Goal: Task Accomplishment & Management: Complete application form

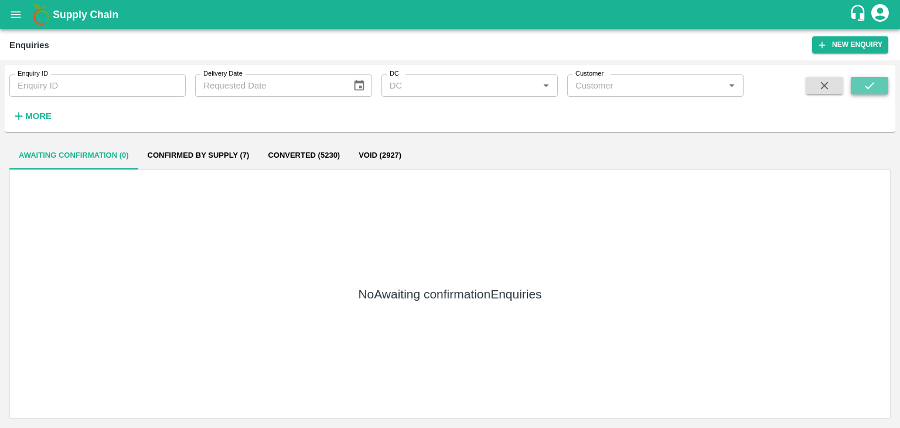
click at [874, 87] on icon "submit" at bounding box center [869, 85] width 13 height 13
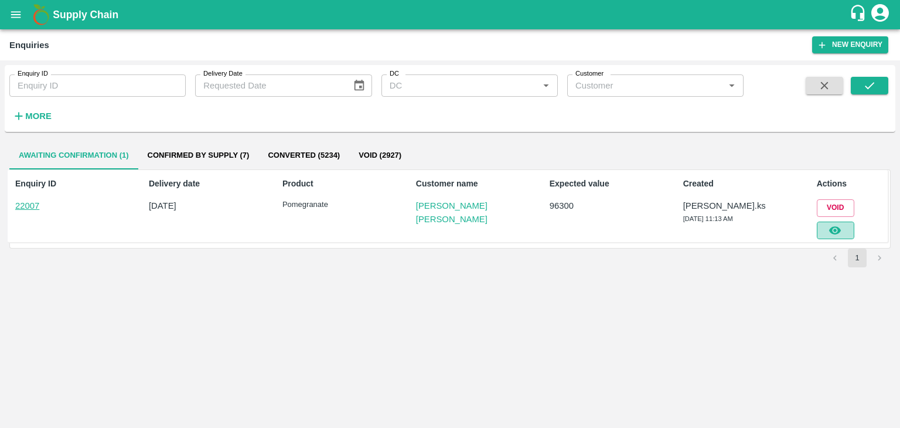
click at [844, 224] on button "button" at bounding box center [836, 230] width 38 height 18
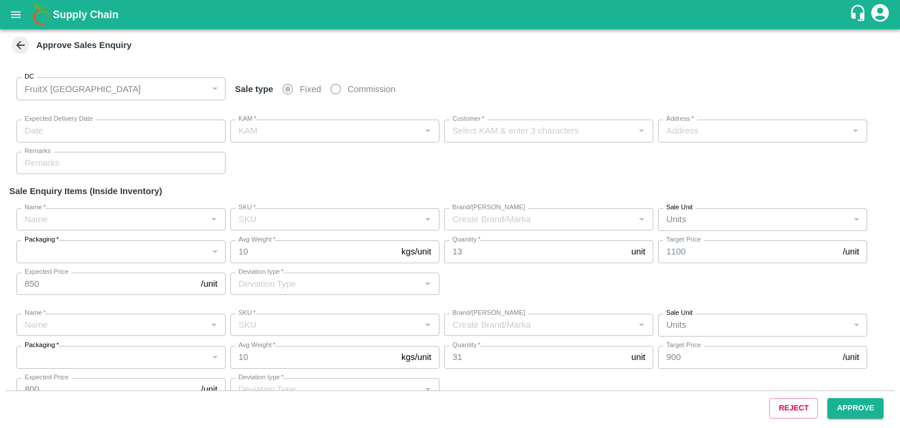
click at [845, 397] on div "Reject Approve" at bounding box center [450, 407] width 891 height 35
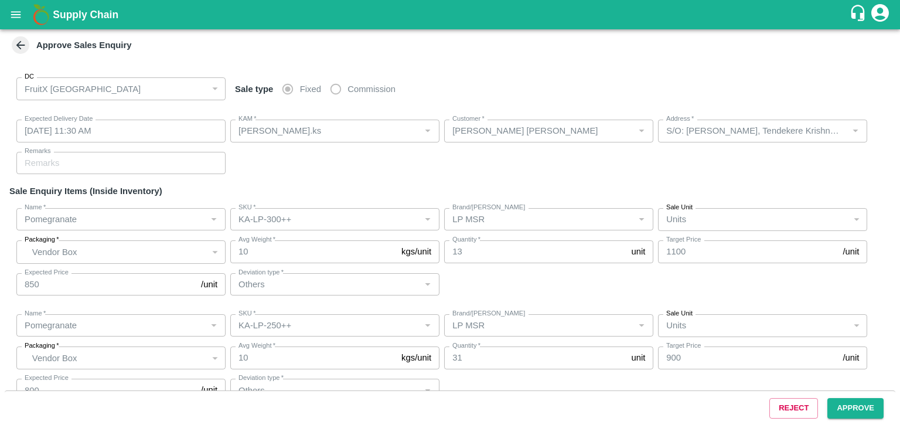
type input "[DATE] 11:30 AM"
type input "[PERSON_NAME].ks"
type input "[PERSON_NAME] [PERSON_NAME]"
type input "S/O: [PERSON_NAME], Tendekere Krishnarajpet Mandya, [GEOGRAPHIC_DATA], [GEOGRAP…"
type input "Pomegranate"
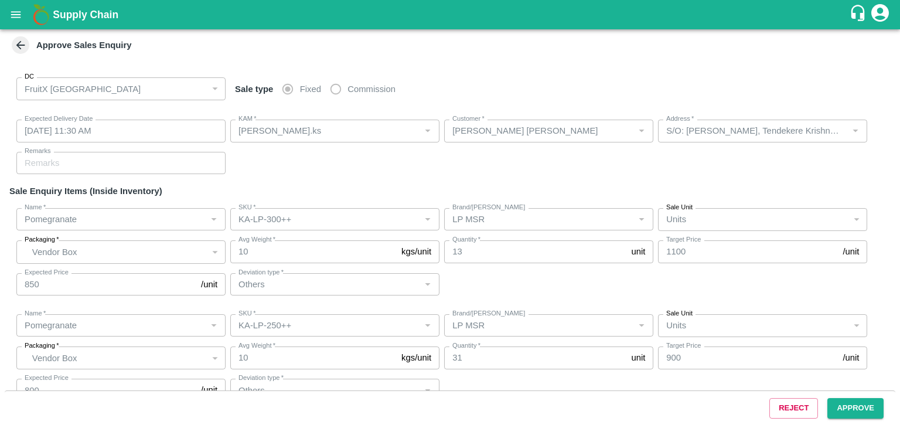
type input "KA-LP-300++"
type input "LP MSR"
type input "Others"
type input "Pomegranate"
type input "KA-LP-250++"
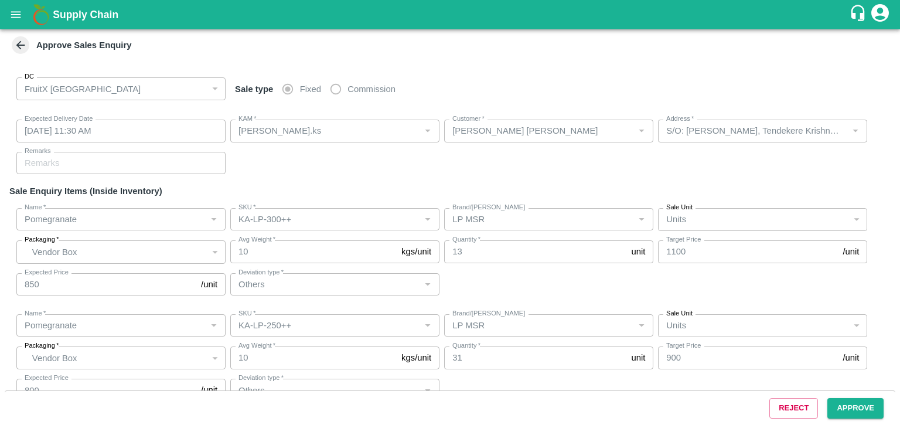
type input "LP MSR"
type input "Others"
type input "Pomegranate"
type input "KA-PRM-220-250"
type input "PRK"
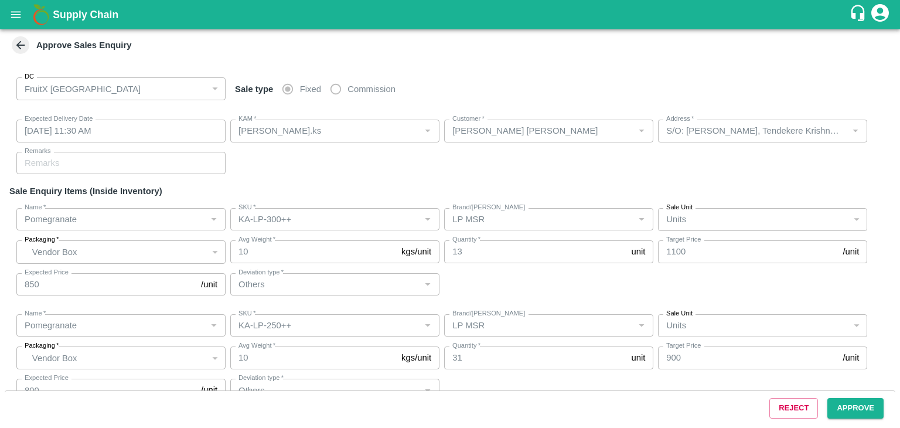
type input "Others"
type input "Pomegranate"
type input "KA-PRM-250-300"
type input "PRK"
type input "Others"
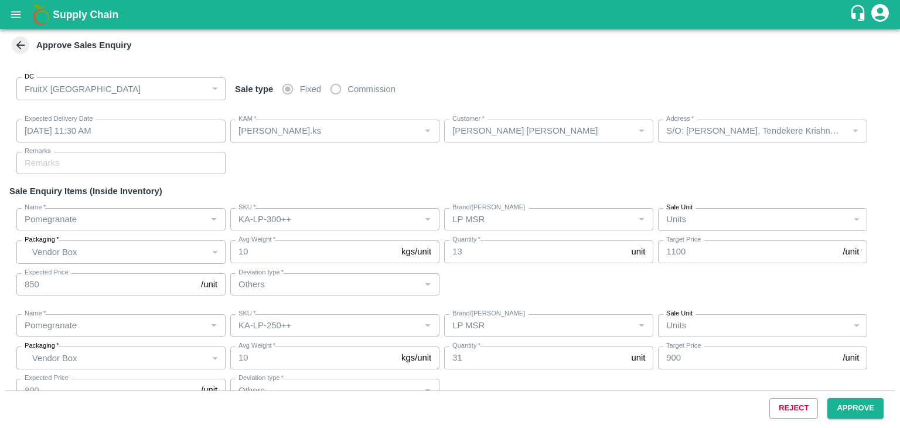
type input "Pomegranate"
type input "KA-Loose B"
type input "PRK"
type input "Others"
type input "Pomegranate"
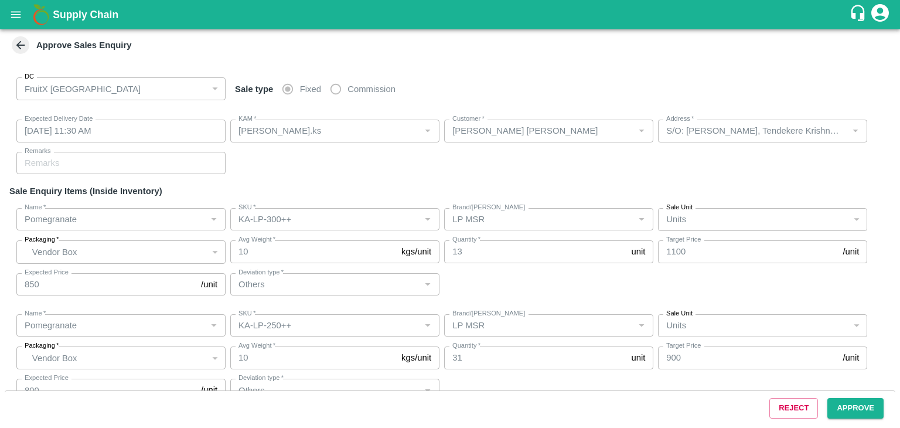
type input "KA-PRM-220-250"
type input "PRKT"
type input "Others"
type input "Pomegranate"
type input "KA-PRM-220-250"
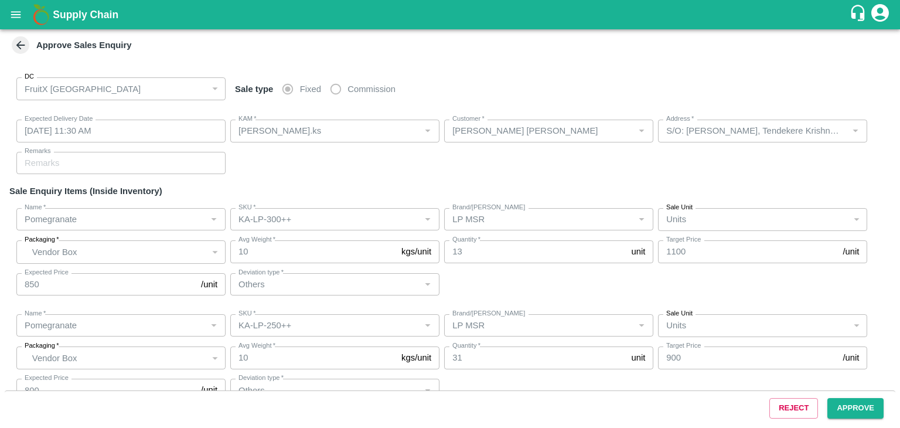
type input "KS"
type input "Others"
click at [845, 397] on div "Reject Approve" at bounding box center [450, 407] width 891 height 35
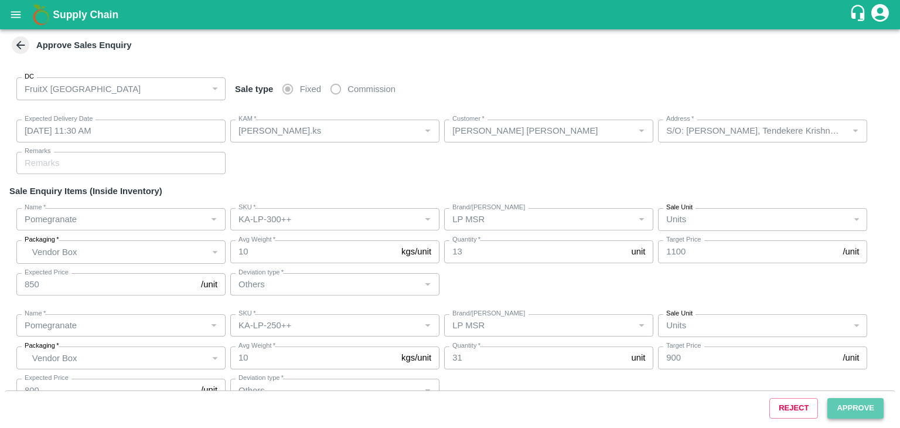
click at [846, 405] on button "Approve" at bounding box center [855, 408] width 56 height 21
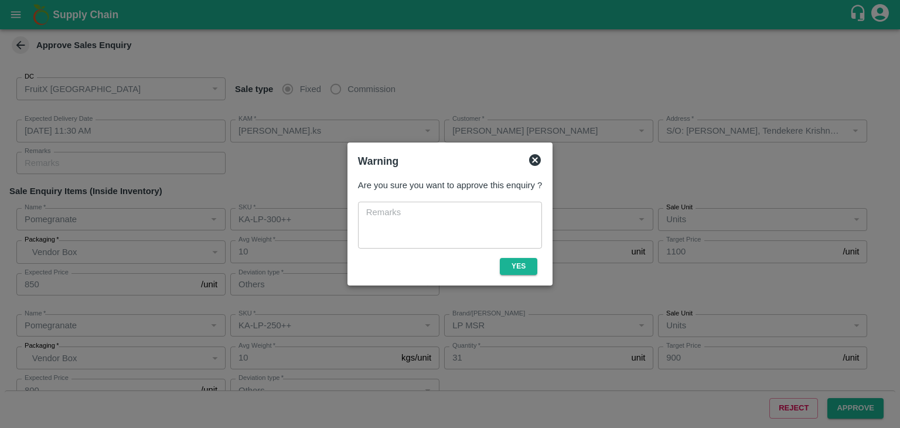
click at [516, 277] on div "Are you sure you want to approve this enquiry ? x ​ Yes" at bounding box center [449, 226] width 193 height 105
click at [519, 268] on button "Yes" at bounding box center [519, 266] width 38 height 17
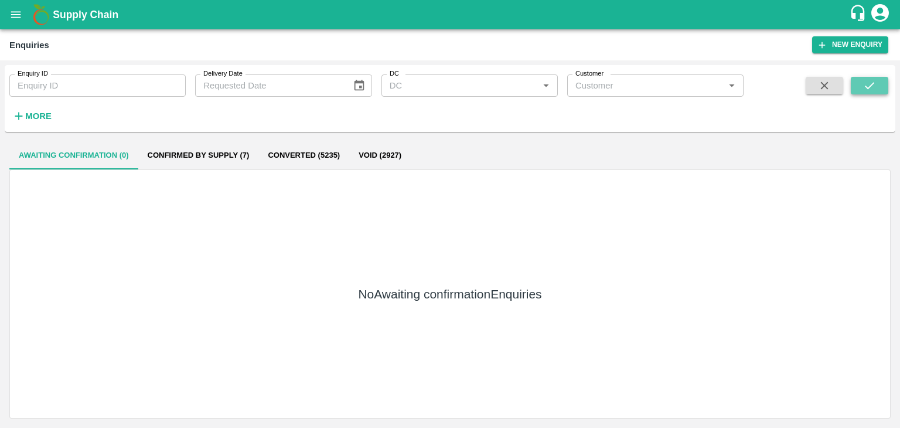
click at [870, 80] on icon "submit" at bounding box center [869, 85] width 13 height 13
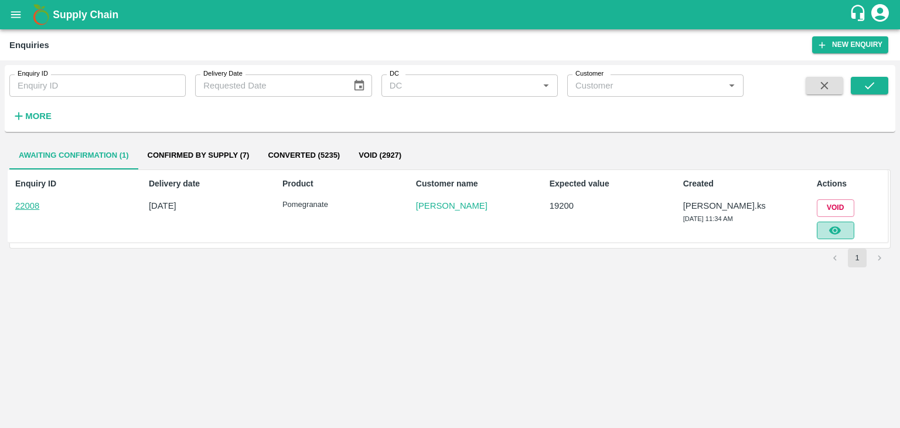
click at [836, 231] on icon "button" at bounding box center [835, 230] width 13 height 13
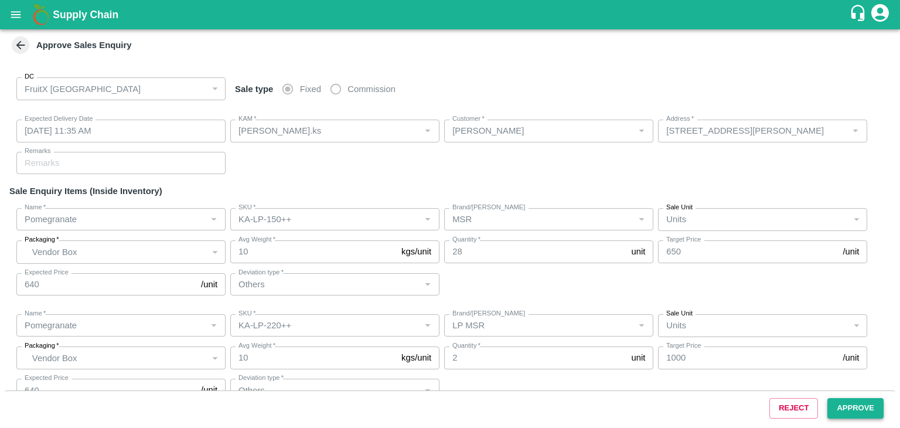
click at [843, 415] on button "Approve" at bounding box center [855, 408] width 56 height 21
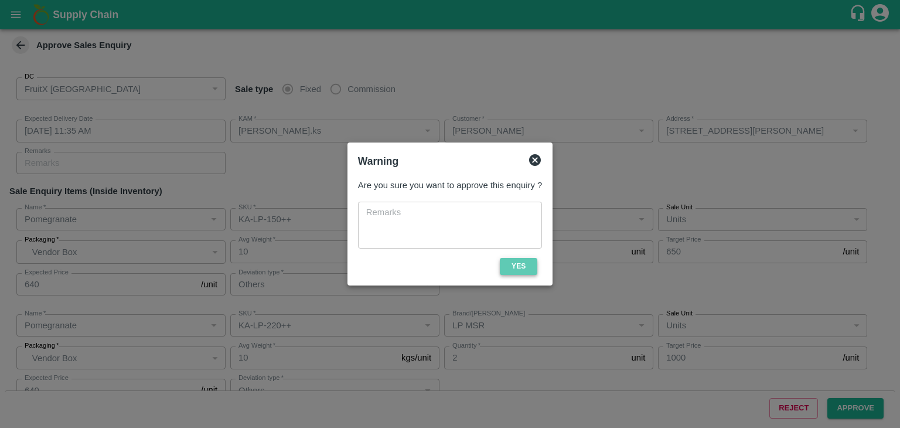
click at [507, 261] on button "Yes" at bounding box center [519, 266] width 38 height 17
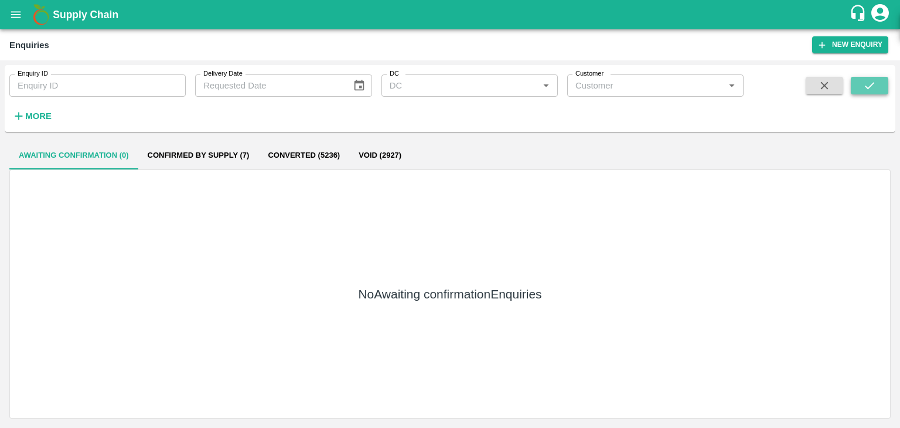
click at [876, 90] on button "submit" at bounding box center [870, 86] width 38 height 18
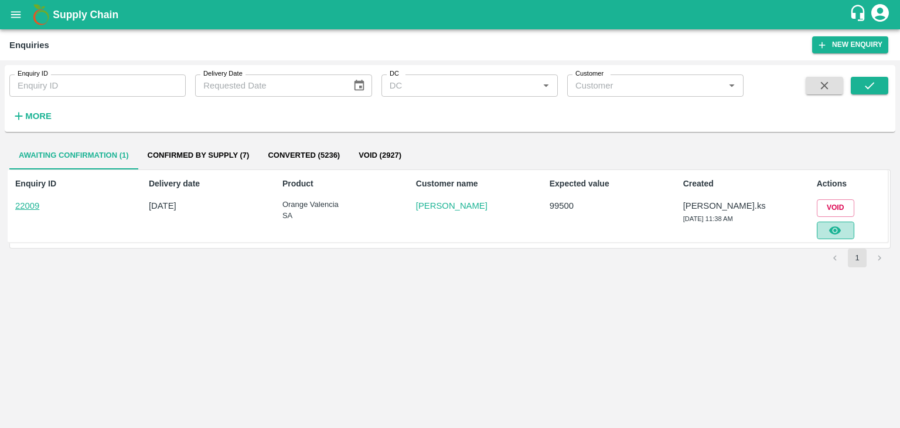
click at [824, 227] on button "button" at bounding box center [836, 230] width 38 height 18
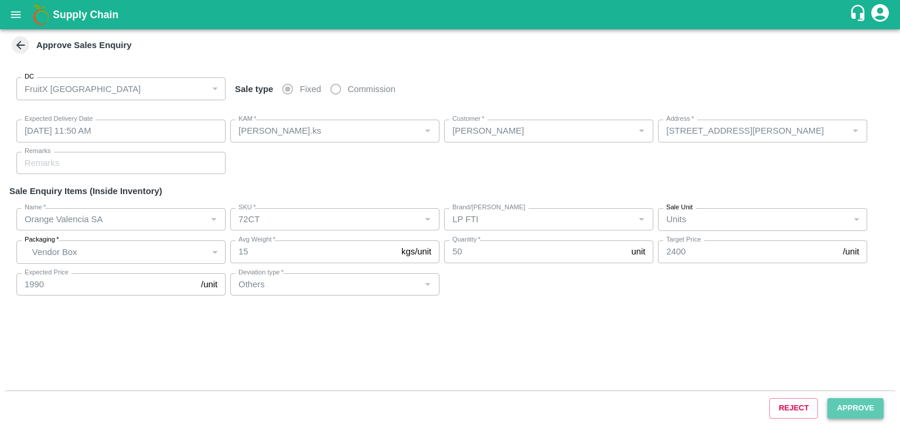
click at [844, 414] on button "Approve" at bounding box center [855, 408] width 56 height 21
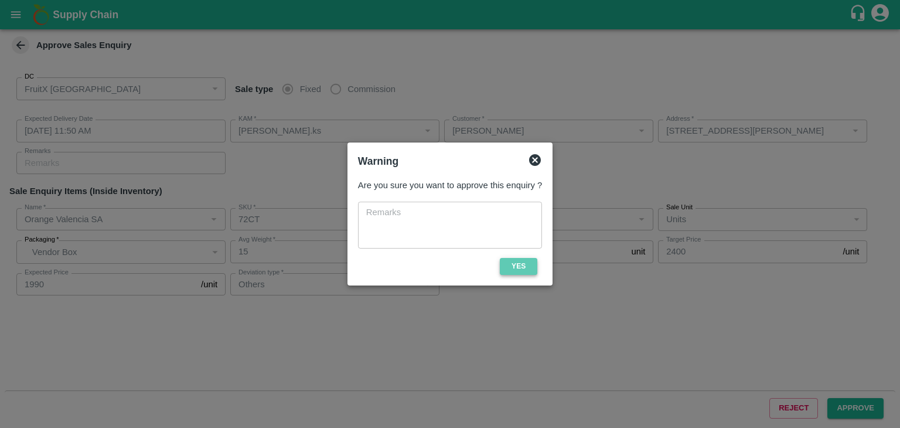
click at [531, 263] on button "Yes" at bounding box center [519, 266] width 38 height 17
